Goal: Navigation & Orientation: Find specific page/section

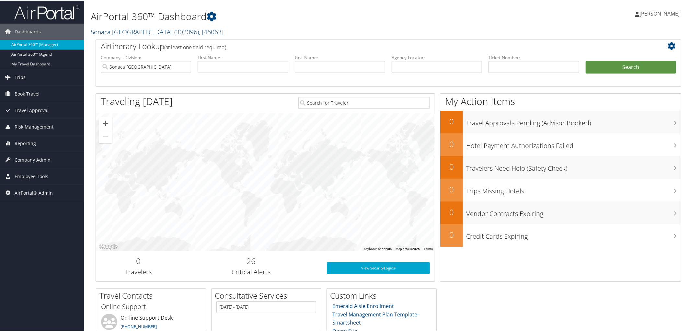
click at [134, 31] on link "Sonaca North America ( 302096 ) , [ 46063 ]" at bounding box center [157, 31] width 133 height 9
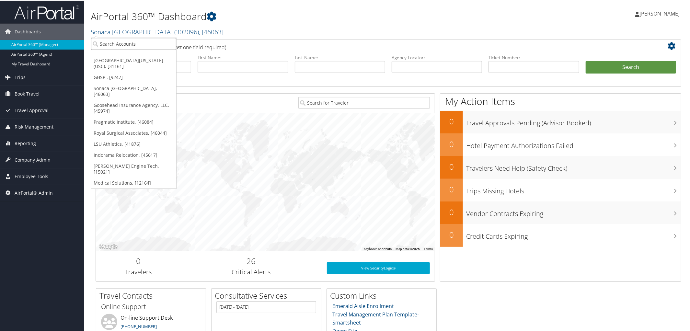
click at [132, 41] on input "search" at bounding box center [133, 43] width 85 height 12
type input "v"
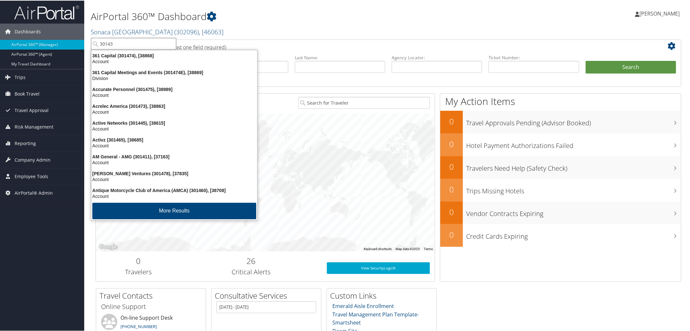
type input "301439"
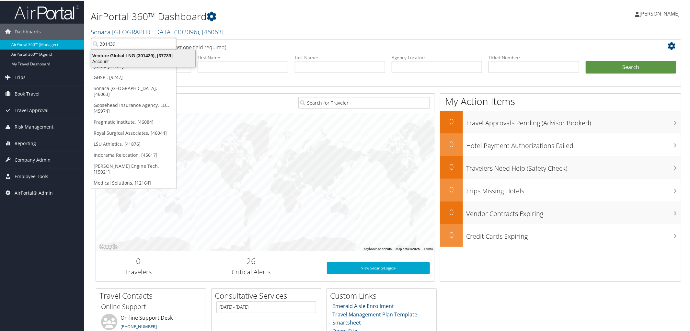
click at [130, 53] on div "Venture Global LNG (301439), [37739]" at bounding box center [143, 55] width 112 height 6
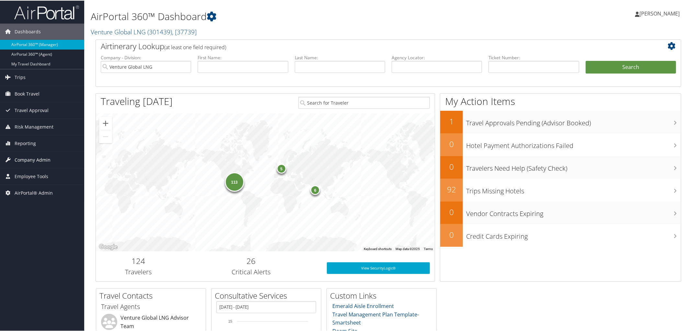
click at [31, 158] on span "Company Admin" at bounding box center [33, 159] width 36 height 16
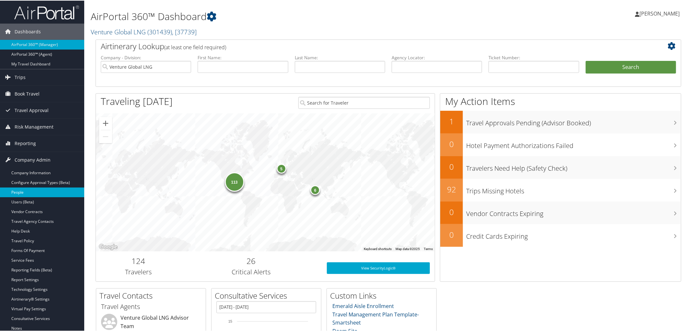
click at [33, 190] on link "People" at bounding box center [42, 192] width 84 height 10
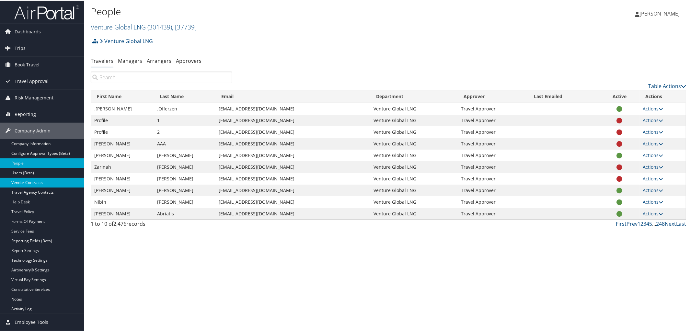
click at [44, 179] on link "Vendor Contracts" at bounding box center [42, 182] width 84 height 10
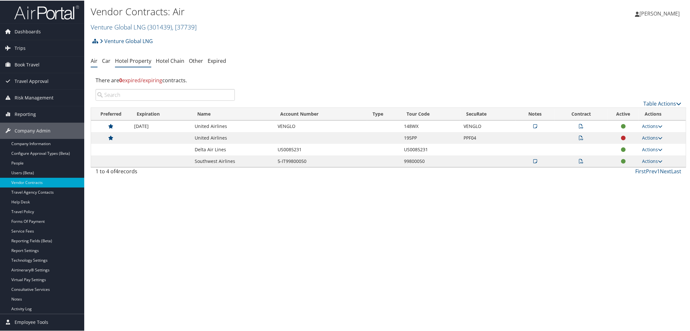
click at [130, 63] on link "Hotel Property" at bounding box center [133, 60] width 36 height 7
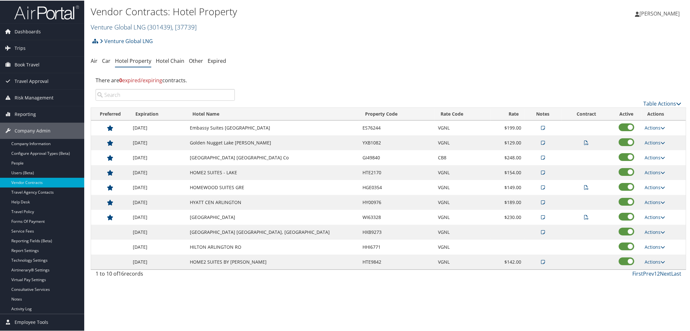
click at [121, 25] on link "Venture Global LNG ( 301439 ) , [ 37739 ]" at bounding box center [144, 26] width 106 height 9
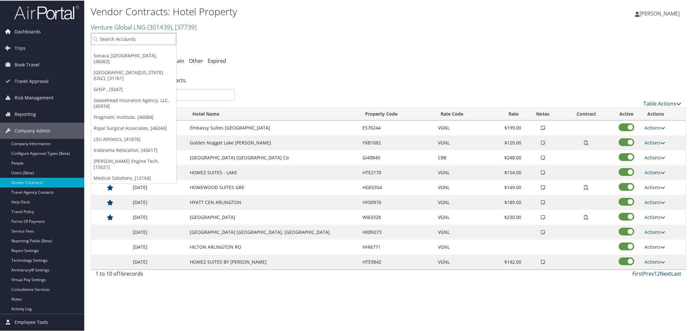
click at [121, 38] on input "search" at bounding box center [133, 38] width 85 height 12
click at [125, 57] on link "Sonaca [GEOGRAPHIC_DATA], [46063]" at bounding box center [133, 58] width 85 height 17
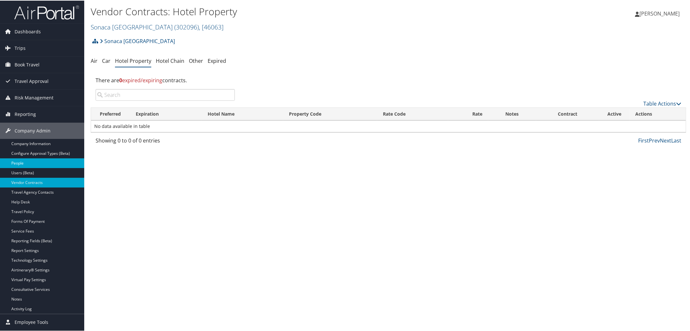
click at [19, 162] on link "People" at bounding box center [42, 163] width 84 height 10
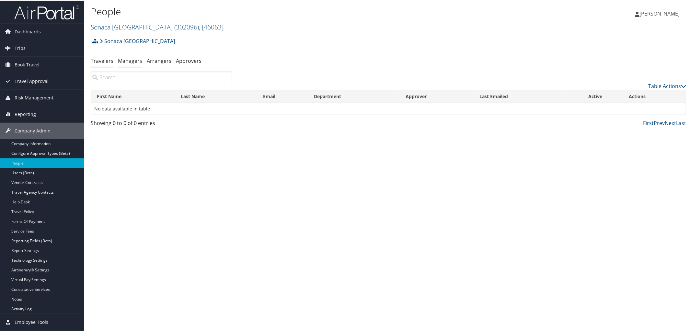
click at [134, 62] on link "Managers" at bounding box center [130, 60] width 24 height 7
click at [161, 62] on link "Arrangers" at bounding box center [159, 60] width 25 height 7
click at [184, 60] on link "Approvers" at bounding box center [189, 60] width 26 height 7
click at [97, 58] on link "Travelers" at bounding box center [102, 60] width 23 height 7
click at [33, 142] on link "Company Information" at bounding box center [42, 143] width 84 height 10
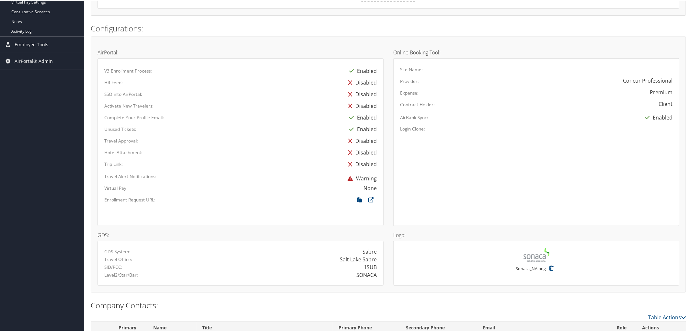
scroll to position [337, 0]
